Goal: Task Accomplishment & Management: Use online tool/utility

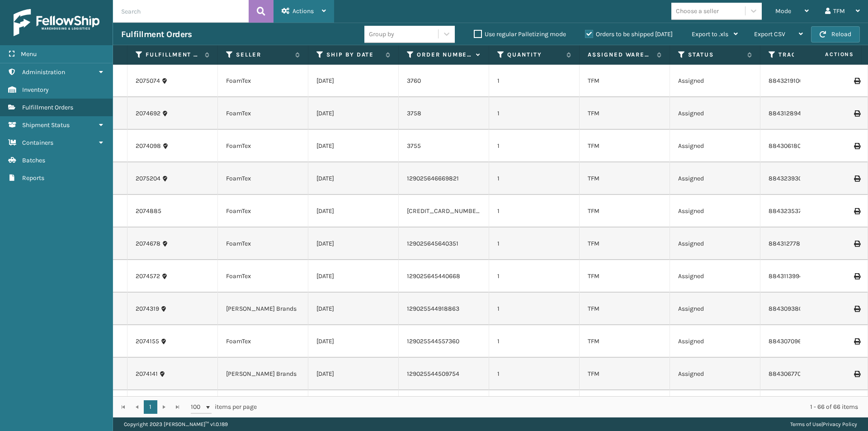
click at [322, 12] on icon at bounding box center [324, 11] width 4 height 6
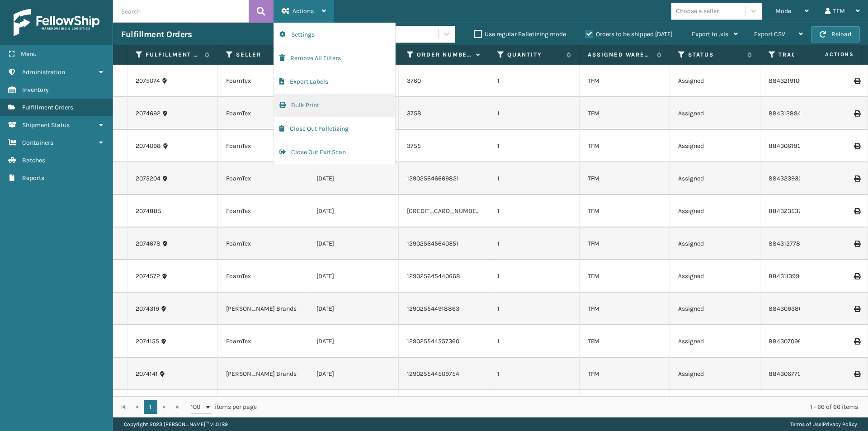
click at [313, 106] on button "Bulk Print" at bounding box center [334, 106] width 121 height 24
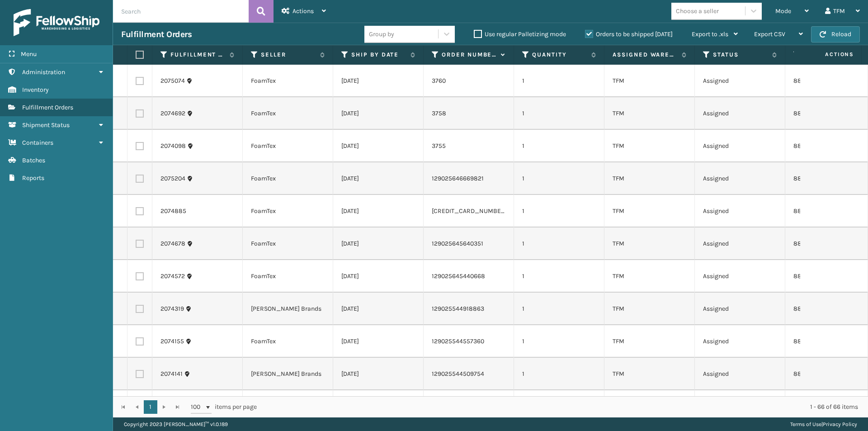
click at [141, 57] on label at bounding box center [138, 55] width 5 height 8
click at [136, 57] on input "checkbox" at bounding box center [136, 55] width 0 height 6
checkbox input "true"
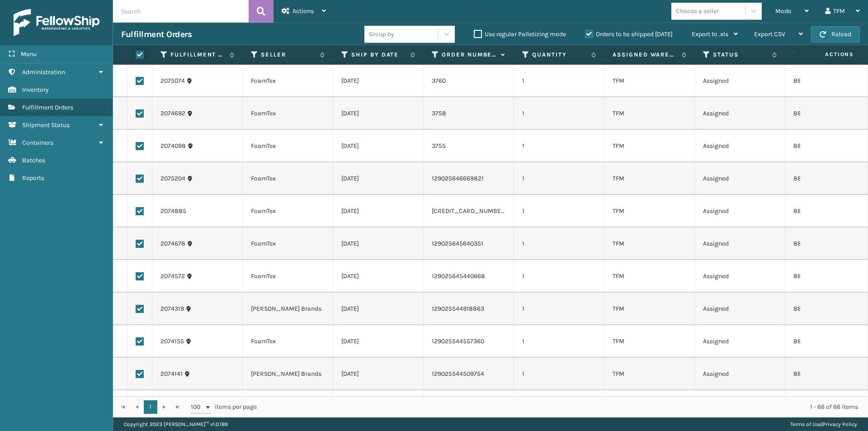
checkbox input "true"
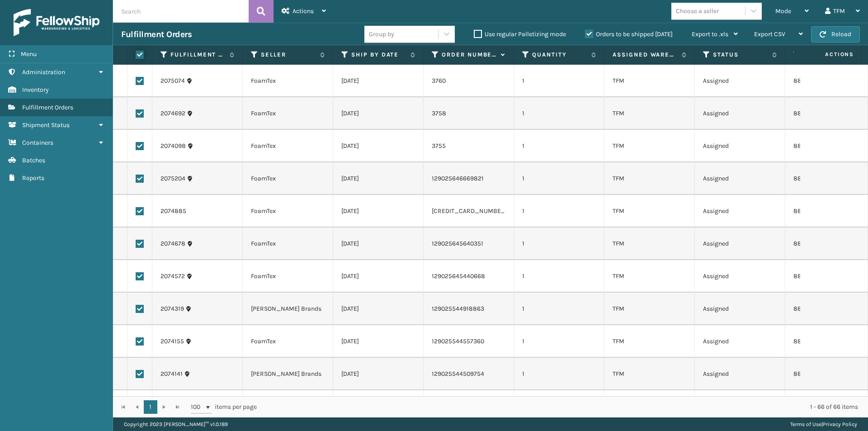
checkbox input "true"
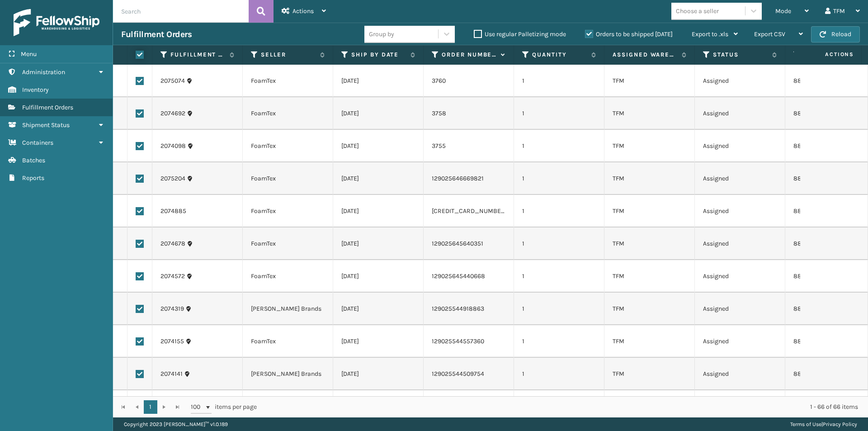
checkbox input "true"
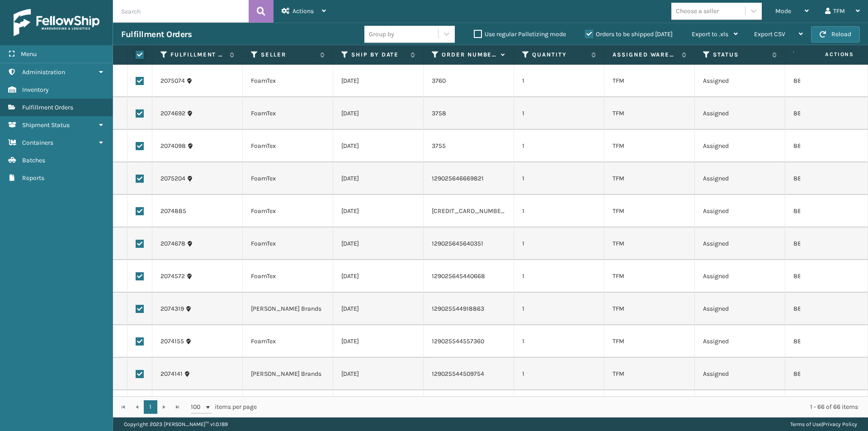
checkbox input "true"
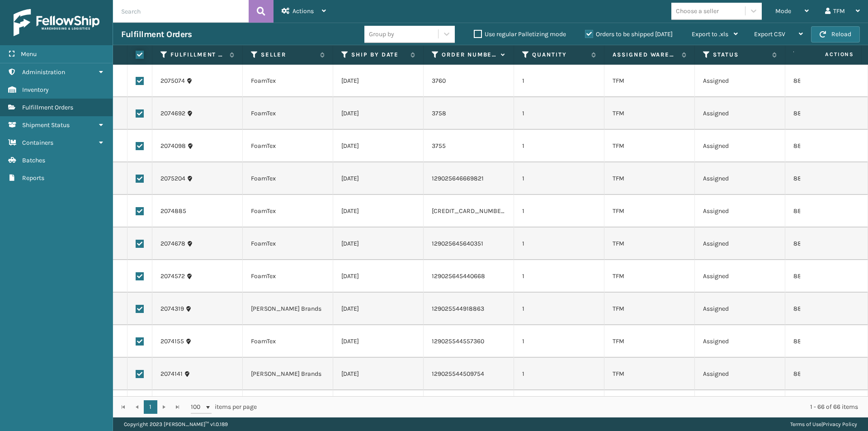
checkbox input "true"
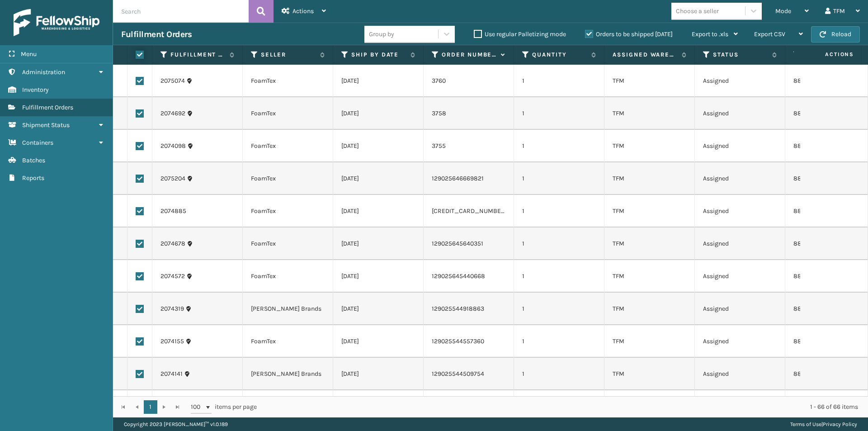
checkbox input "true"
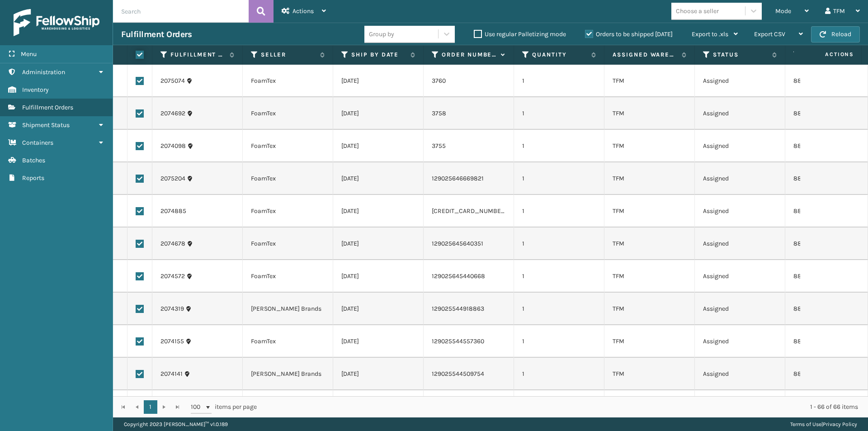
checkbox input "true"
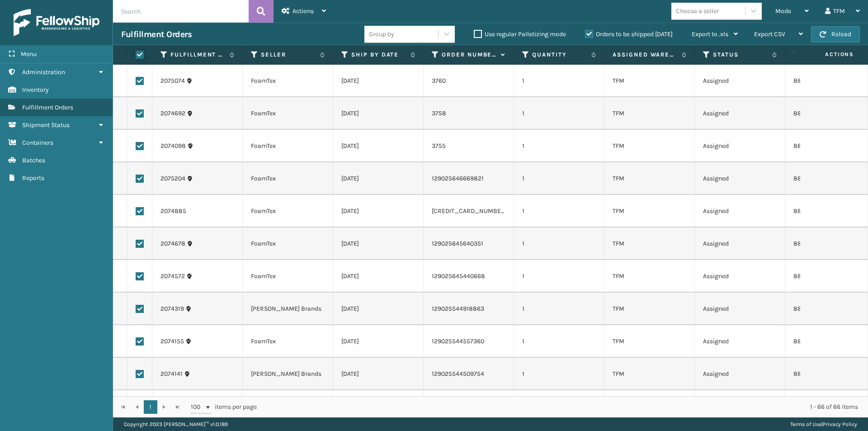
checkbox input "true"
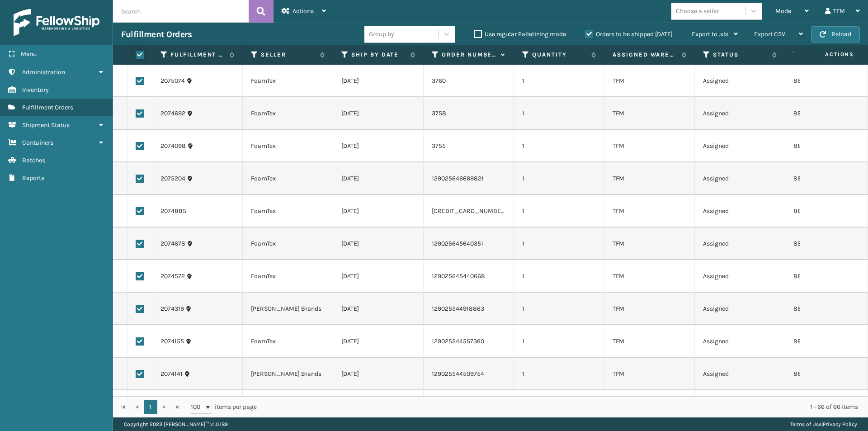
checkbox input "true"
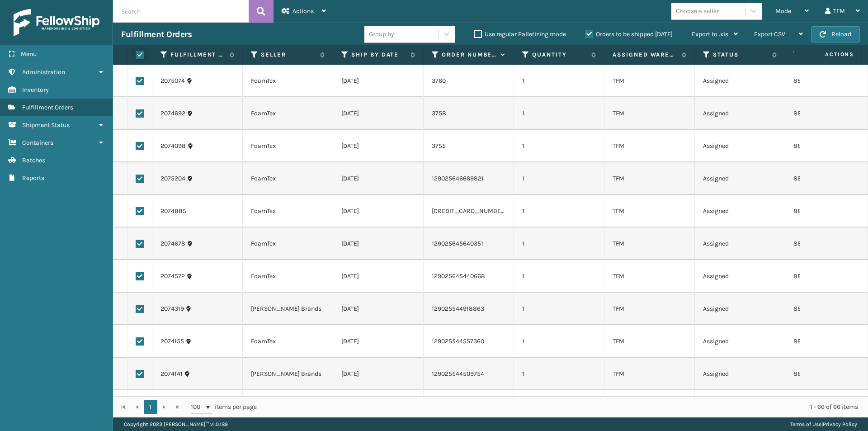
checkbox input "true"
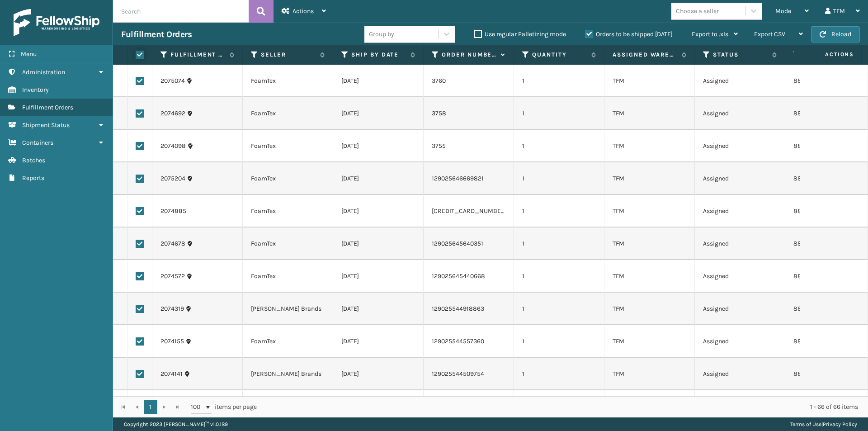
checkbox input "true"
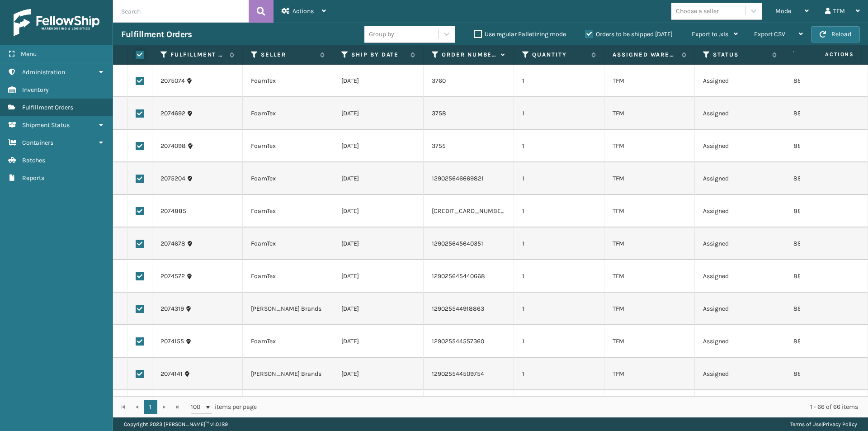
checkbox input "true"
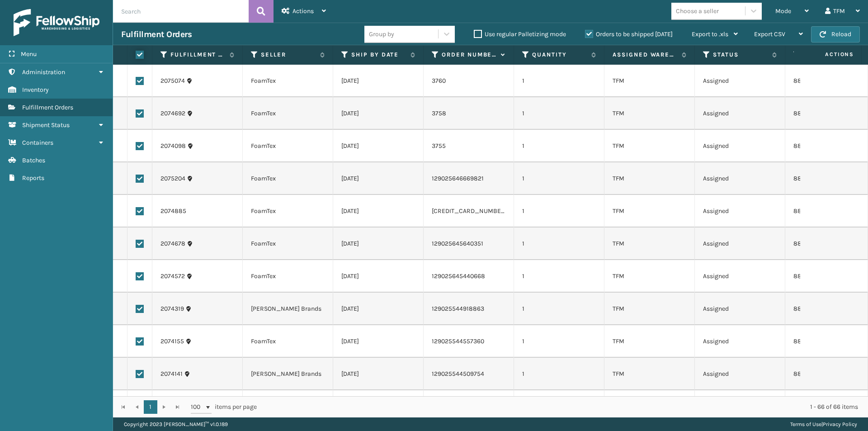
checkbox input "true"
click at [325, 12] on icon at bounding box center [324, 11] width 4 height 6
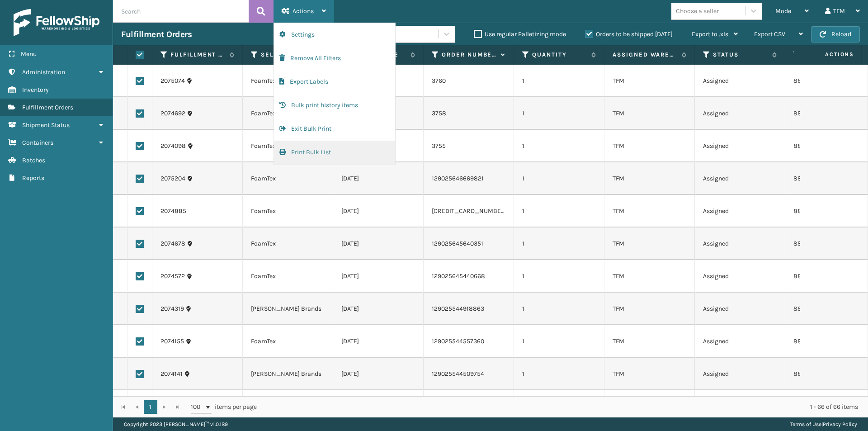
click at [315, 150] on button "Print Bulk List" at bounding box center [334, 153] width 121 height 24
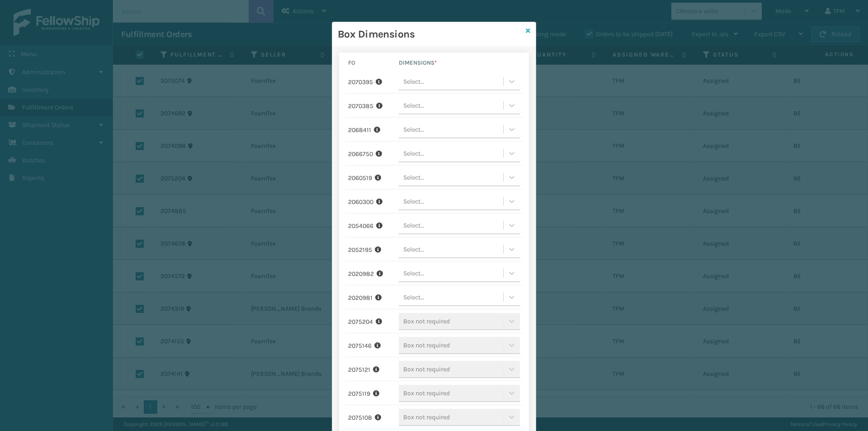
click at [526, 31] on icon at bounding box center [528, 31] width 5 height 6
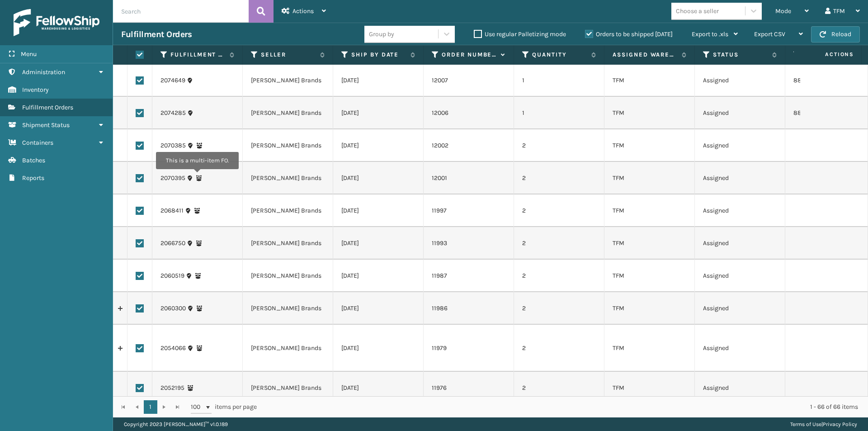
scroll to position [407, 0]
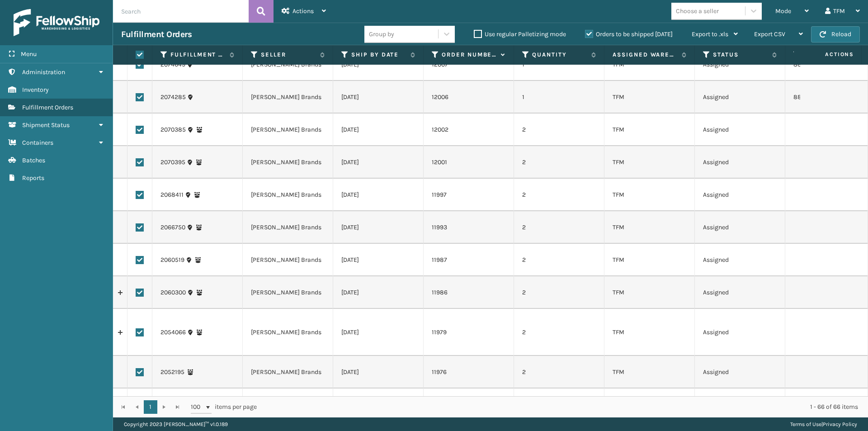
click at [141, 131] on label at bounding box center [140, 130] width 8 height 8
click at [136, 131] on input "checkbox" at bounding box center [136, 129] width 0 height 6
checkbox input "false"
click at [138, 162] on label at bounding box center [140, 162] width 8 height 8
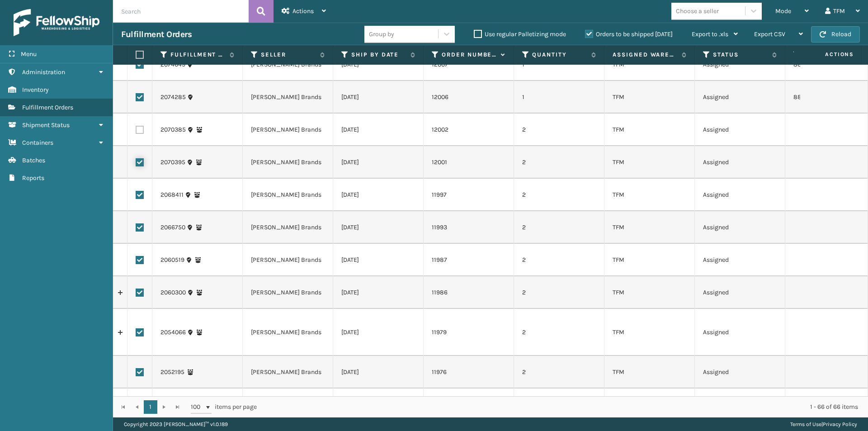
click at [136, 162] on input "checkbox" at bounding box center [136, 161] width 0 height 6
checkbox input "false"
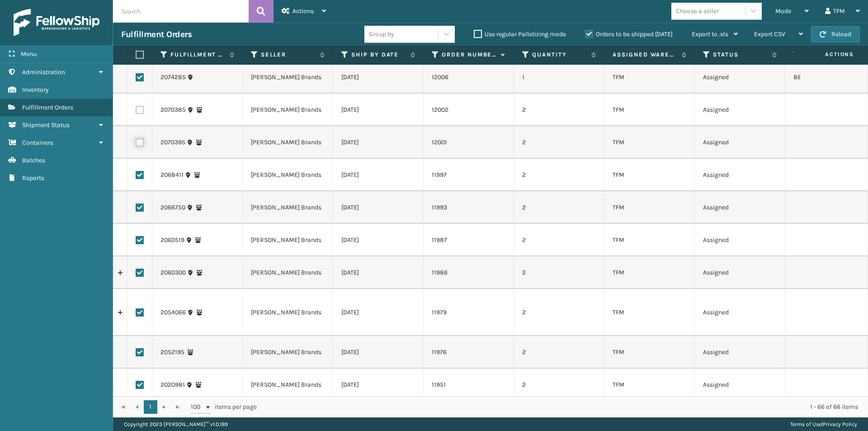
scroll to position [452, 0]
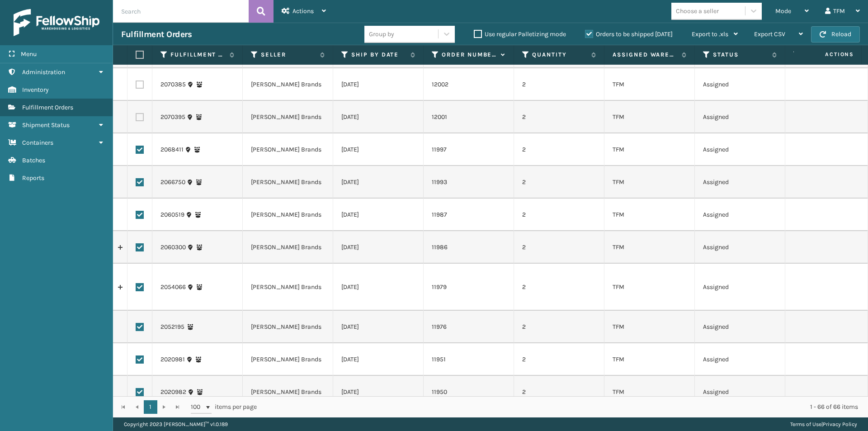
click at [137, 151] on label at bounding box center [140, 150] width 8 height 8
click at [136, 151] on input "checkbox" at bounding box center [136, 149] width 0 height 6
checkbox input "false"
click at [138, 183] on label at bounding box center [140, 182] width 8 height 8
click at [136, 183] on input "checkbox" at bounding box center [136, 181] width 0 height 6
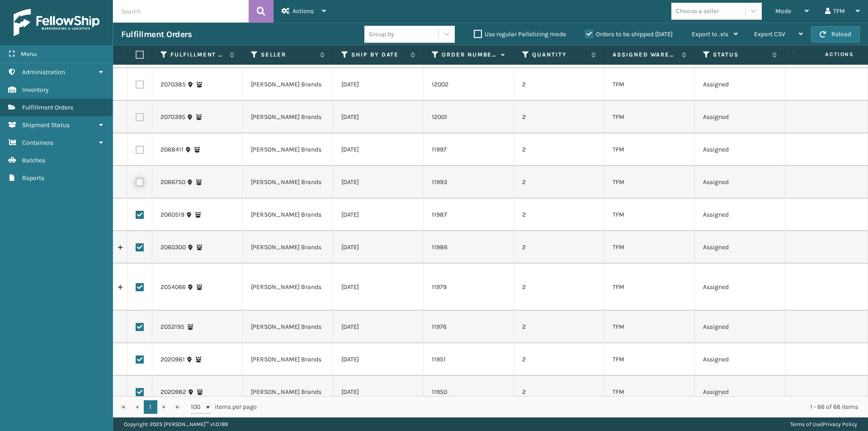
checkbox input "false"
drag, startPoint x: 139, startPoint y: 213, endPoint x: 139, endPoint y: 218, distance: 5.4
click at [139, 213] on label at bounding box center [140, 215] width 8 height 8
click at [136, 213] on input "checkbox" at bounding box center [136, 214] width 0 height 6
checkbox input "false"
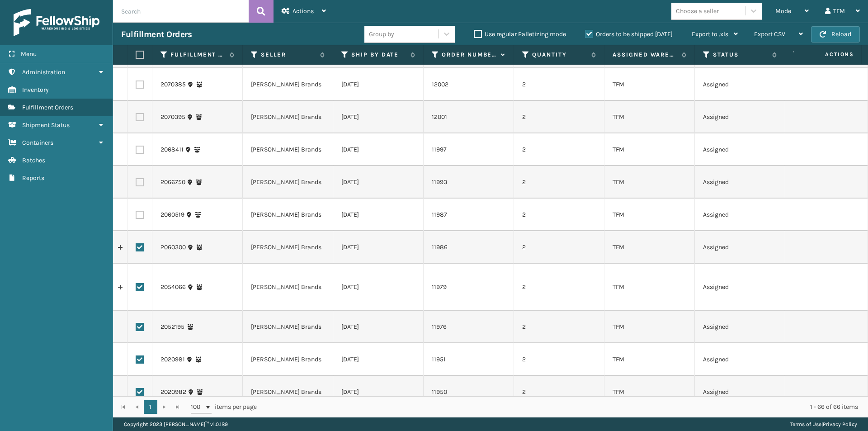
click at [140, 244] on label at bounding box center [140, 247] width 8 height 8
click at [136, 244] on input "checkbox" at bounding box center [136, 246] width 0 height 6
checkbox input "false"
click at [140, 283] on label at bounding box center [140, 287] width 8 height 8
click at [136, 283] on input "checkbox" at bounding box center [136, 286] width 0 height 6
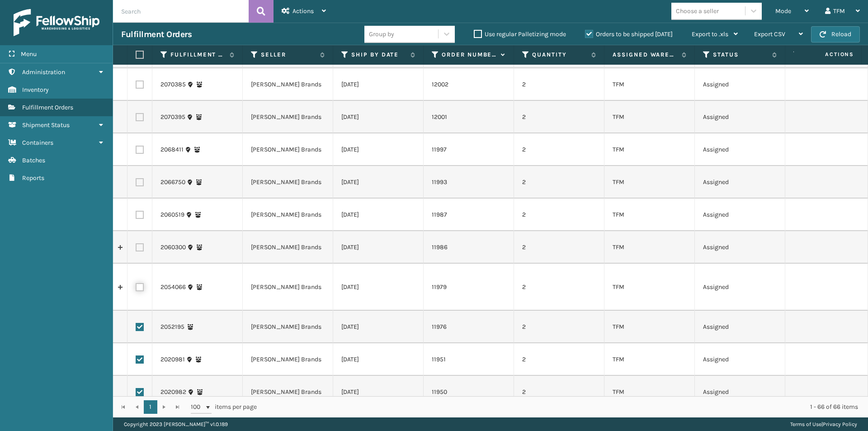
checkbox input "false"
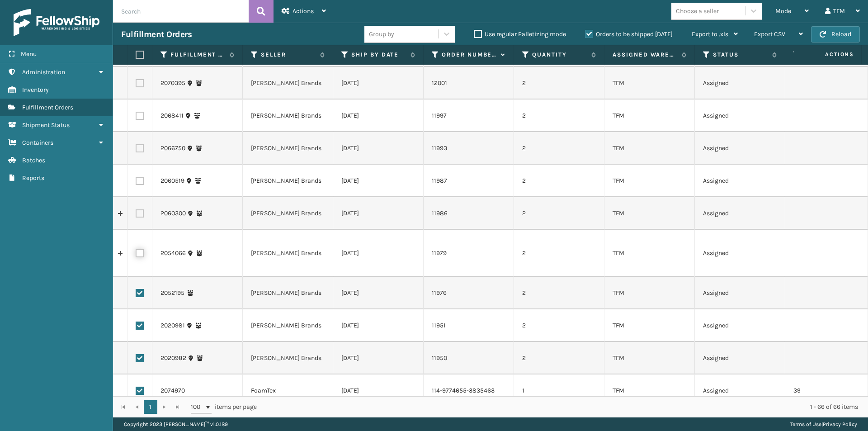
scroll to position [633, 0]
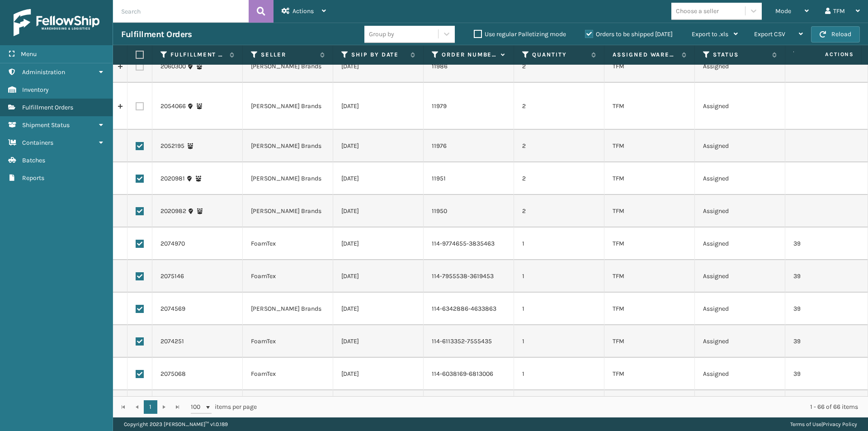
drag, startPoint x: 137, startPoint y: 130, endPoint x: 140, endPoint y: 138, distance: 8.6
click at [137, 142] on label at bounding box center [140, 146] width 8 height 8
click at [136, 142] on input "checkbox" at bounding box center [136, 145] width 0 height 6
checkbox input "false"
click at [141, 175] on label at bounding box center [140, 179] width 8 height 8
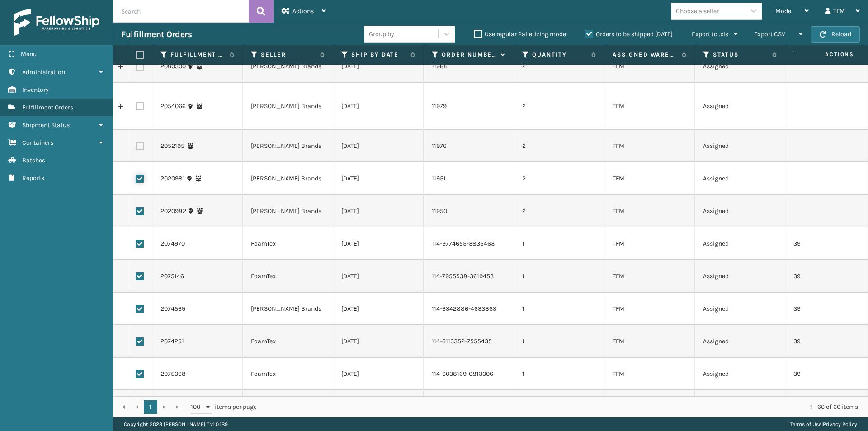
click at [136, 175] on input "checkbox" at bounding box center [136, 178] width 0 height 6
checkbox input "false"
click at [140, 207] on label at bounding box center [140, 211] width 8 height 8
click at [136, 207] on input "checkbox" at bounding box center [136, 210] width 0 height 6
checkbox input "false"
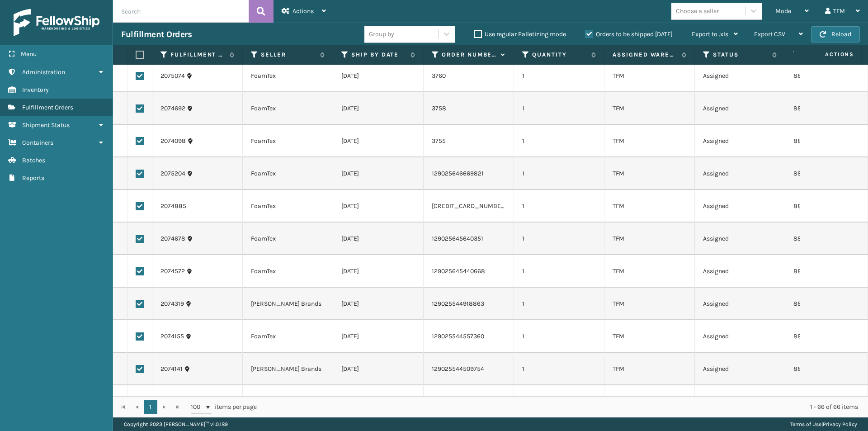
scroll to position [0, 0]
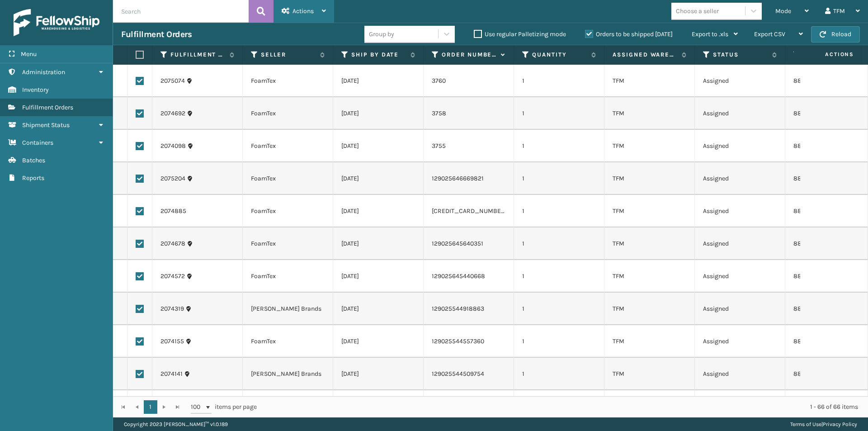
click at [322, 10] on icon at bounding box center [324, 11] width 4 height 6
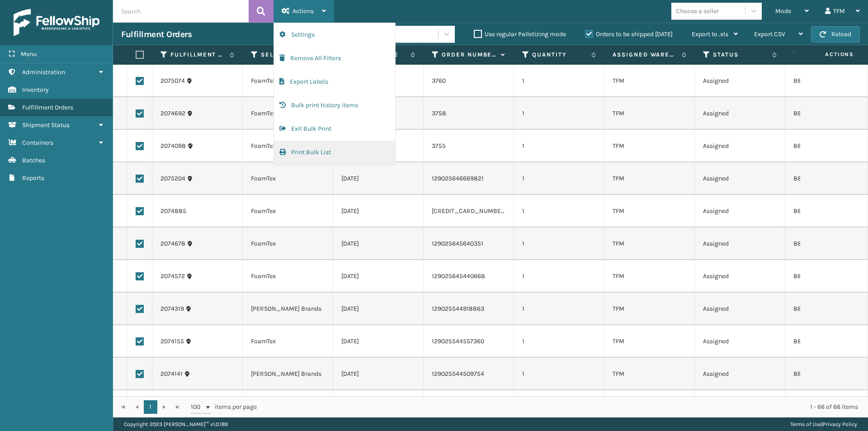
click at [302, 152] on button "Print Bulk List" at bounding box center [334, 153] width 121 height 24
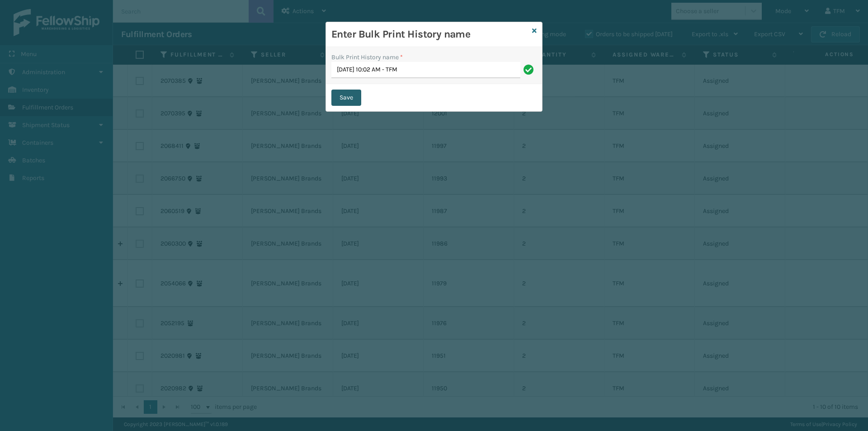
click at [347, 98] on button "Save" at bounding box center [347, 98] width 30 height 16
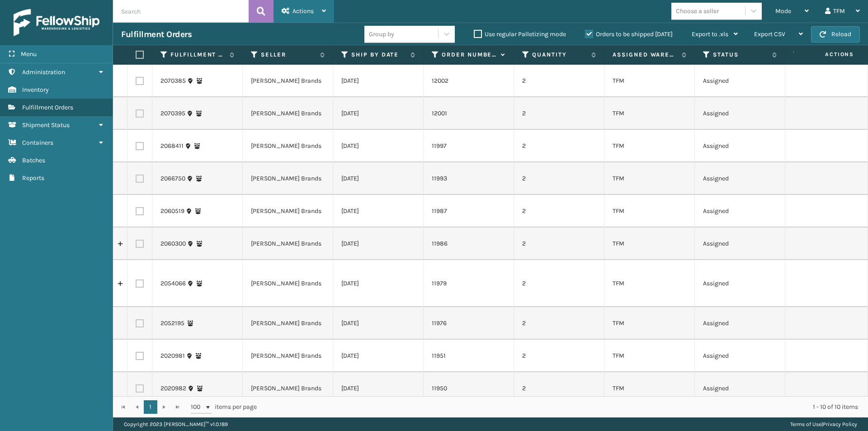
click at [325, 11] on icon at bounding box center [324, 11] width 4 height 6
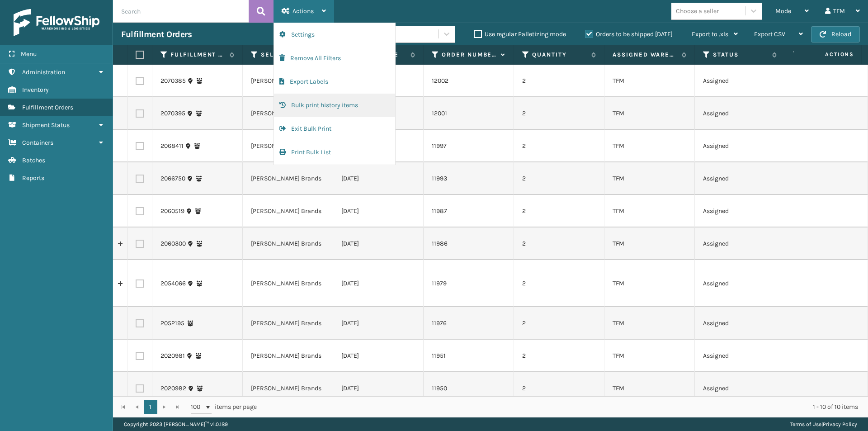
click at [328, 106] on button "Bulk print history items" at bounding box center [334, 106] width 121 height 24
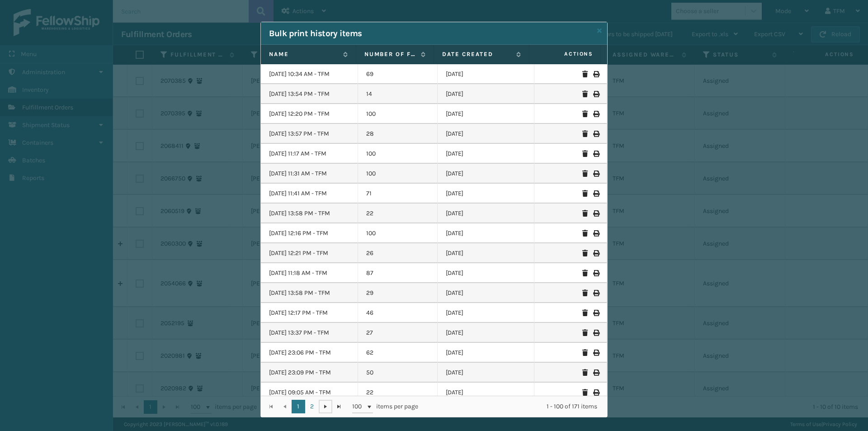
click at [322, 408] on span "Go to the next page" at bounding box center [325, 406] width 7 height 7
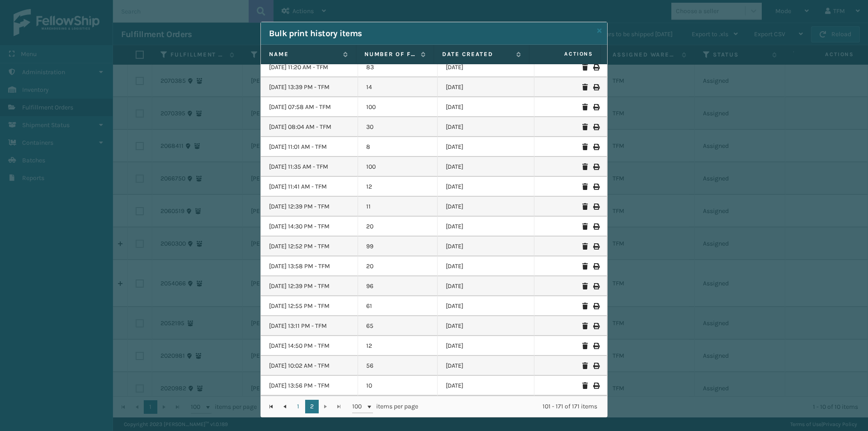
click at [593, 365] on icon at bounding box center [595, 366] width 5 height 6
click at [597, 33] on icon at bounding box center [599, 31] width 5 height 6
